Goal: Task Accomplishment & Management: Complete application form

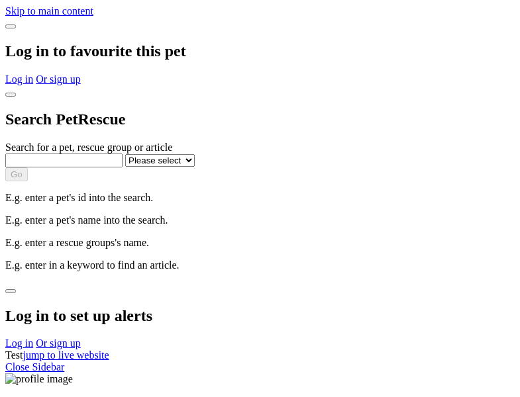
select select
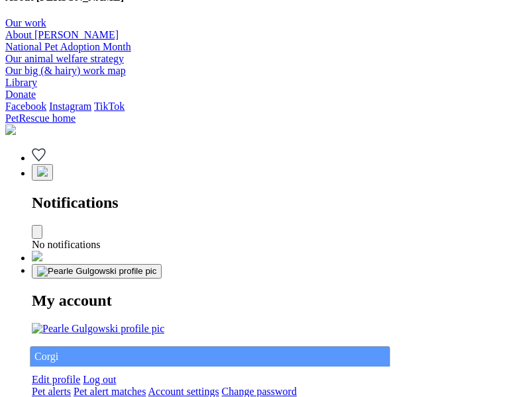
type input "Corgi"
select select "844268919"
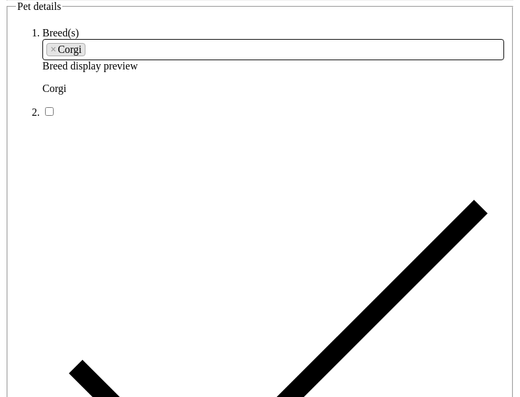
type input "Cipriani22, [GEOGRAPHIC_DATA], 7000"
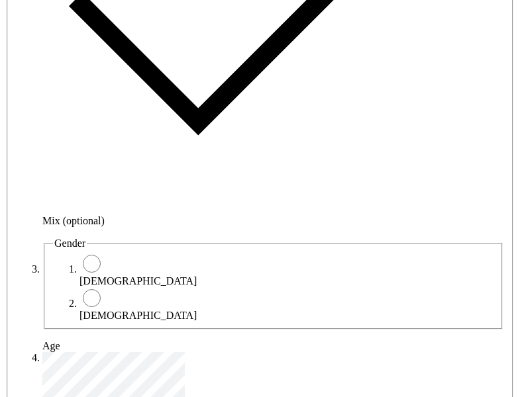
type input "14FEO934M45O193"
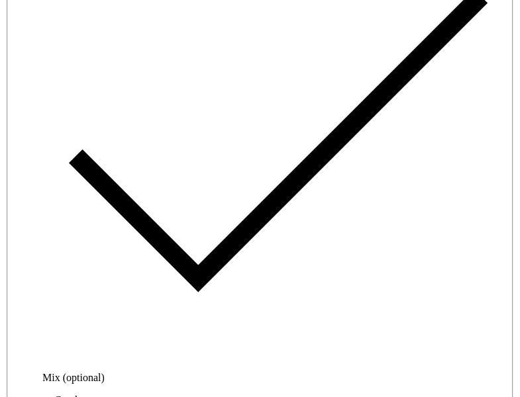
radio input "true"
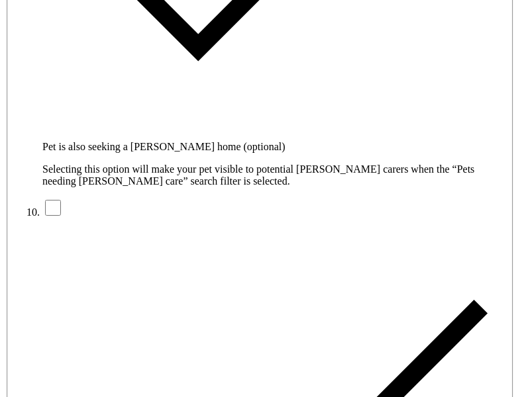
type input "Please wait..."
